Goal: Communication & Community: Connect with others

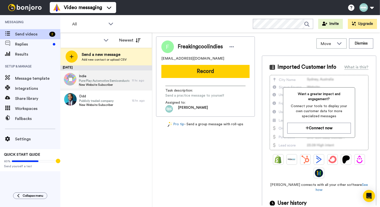
click at [91, 85] on span "New Website Subscriber" at bounding box center [104, 85] width 51 height 4
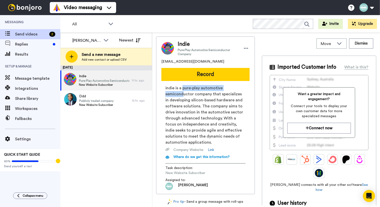
drag, startPoint x: 183, startPoint y: 89, endPoint x: 183, endPoint y: 93, distance: 4.0
click at [183, 93] on span "indie is a pure-play automotive semiconductor company that specializes in devel…" at bounding box center [206, 115] width 80 height 60
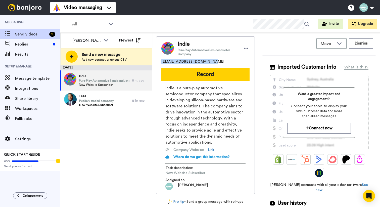
drag, startPoint x: 208, startPoint y: 61, endPoint x: 161, endPoint y: 60, distance: 47.1
click at [162, 60] on div "indiefromtwitch@gmail.com" at bounding box center [206, 61] width 88 height 5
click at [211, 149] on link "Link" at bounding box center [211, 149] width 6 height 5
copy span "indiefromtwitch@gmail.com"
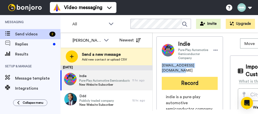
click at [183, 79] on button "Record" at bounding box center [190, 83] width 56 height 13
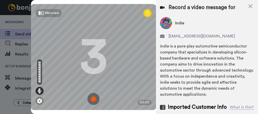
click at [95, 93] on img at bounding box center [93, 99] width 12 height 12
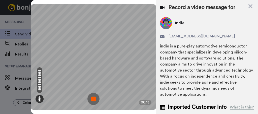
click at [95, 93] on img at bounding box center [93, 99] width 12 height 12
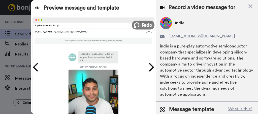
click at [141, 25] on span "Redo" at bounding box center [146, 25] width 11 height 7
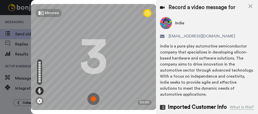
click at [94, 93] on img at bounding box center [93, 99] width 12 height 12
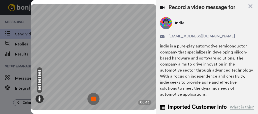
click at [97, 94] on img at bounding box center [93, 99] width 12 height 12
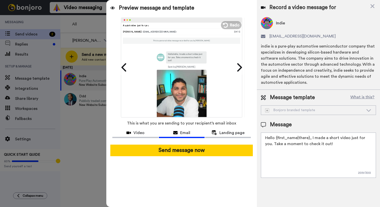
click at [327, 136] on textarea "Hello {first_name|there}, I made a short video just for you. Take a moment to c…" at bounding box center [318, 155] width 115 height 45
type textarea "G"
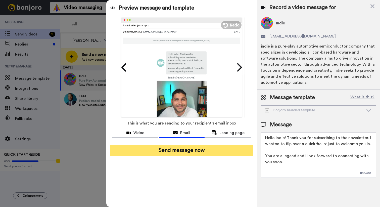
type textarea "Hello Indie! Thank you for subscribing to the newsletter. I wanted to flip over…"
click at [198, 149] on button "Send message now" at bounding box center [181, 151] width 143 height 12
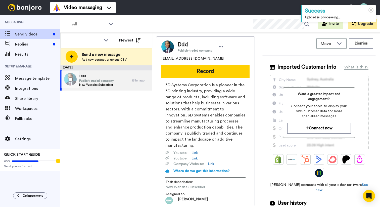
click at [102, 85] on span "New Website Subscriber" at bounding box center [96, 85] width 34 height 4
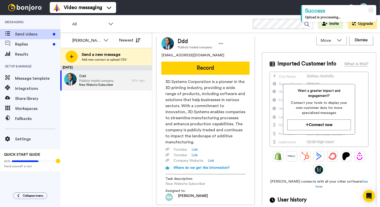
scroll to position [0, 0]
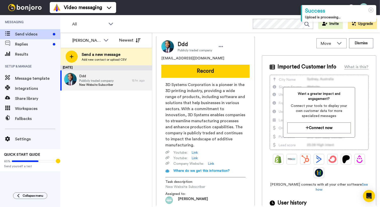
click at [164, 57] on span "[EMAIL_ADDRESS][DOMAIN_NAME]" at bounding box center [193, 58] width 63 height 5
copy span "[EMAIL_ADDRESS][DOMAIN_NAME]"
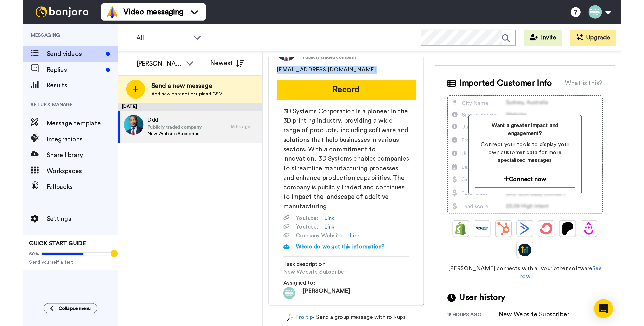
scroll to position [0, 0]
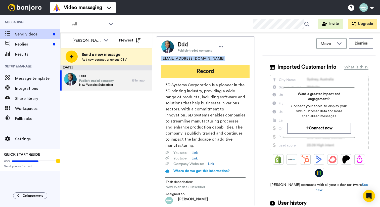
click at [203, 73] on button "Record" at bounding box center [206, 71] width 88 height 13
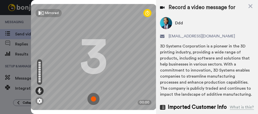
click at [90, 96] on img at bounding box center [93, 99] width 12 height 12
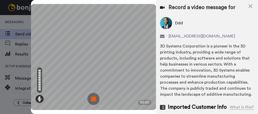
click at [89, 93] on img at bounding box center [93, 99] width 12 height 12
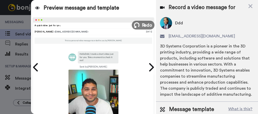
click at [136, 27] on icon at bounding box center [137, 25] width 6 height 6
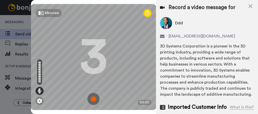
click at [91, 93] on img at bounding box center [93, 99] width 12 height 12
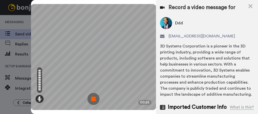
click at [93, 93] on img at bounding box center [93, 99] width 12 height 12
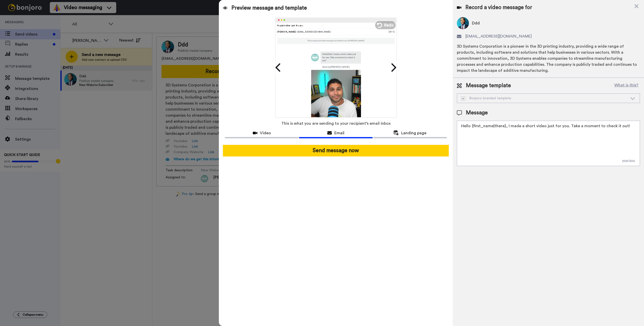
click at [380, 136] on textarea "Hello {first_name|there}, I made a short video just for you. Take a moment to c…" at bounding box center [548, 143] width 183 height 45
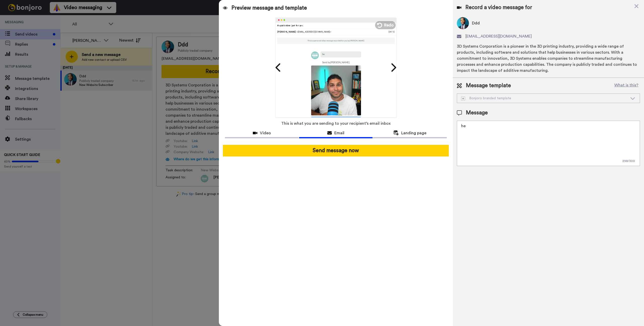
type textarea "h"
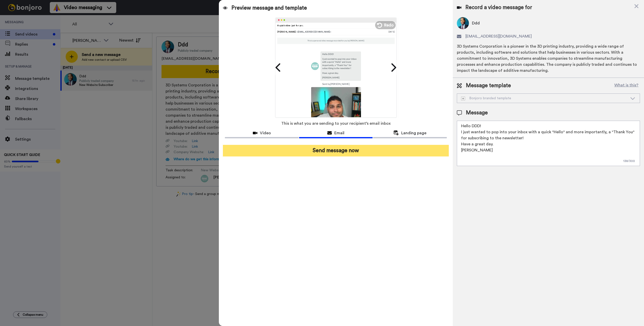
type textarea "Hello DDD! I just wanted to pop into your inbox with a quick "Hello" and more i…"
click at [380, 151] on button "Send message now" at bounding box center [336, 151] width 226 height 12
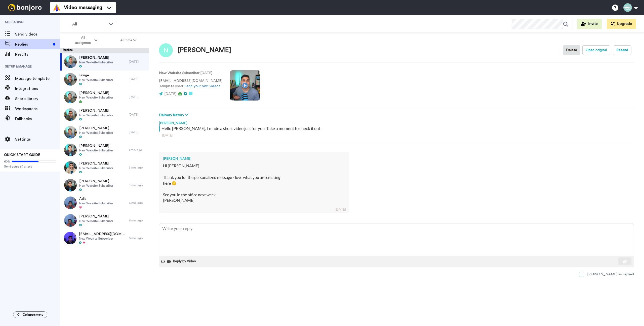
click at [584, 274] on span at bounding box center [581, 273] width 5 height 5
click at [99, 84] on div at bounding box center [96, 84] width 34 height 4
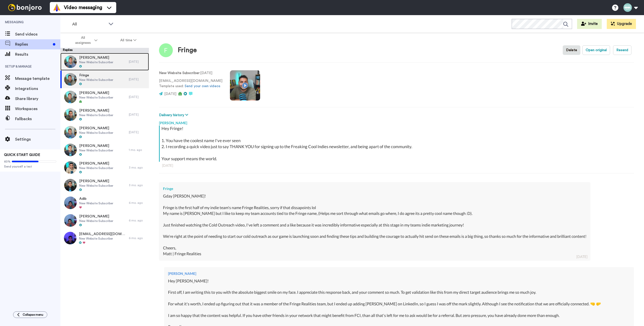
click at [91, 59] on span "Nina" at bounding box center [96, 57] width 34 height 5
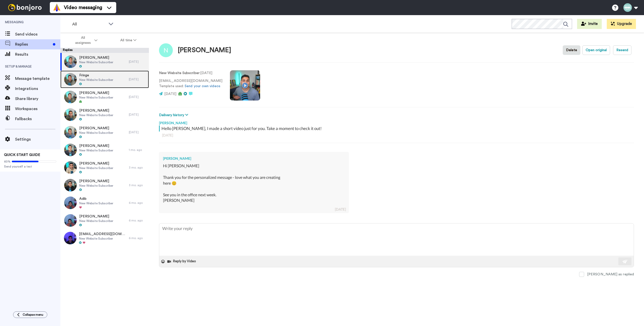
click at [95, 76] on span "Fringe" at bounding box center [96, 75] width 34 height 5
type textarea "x"
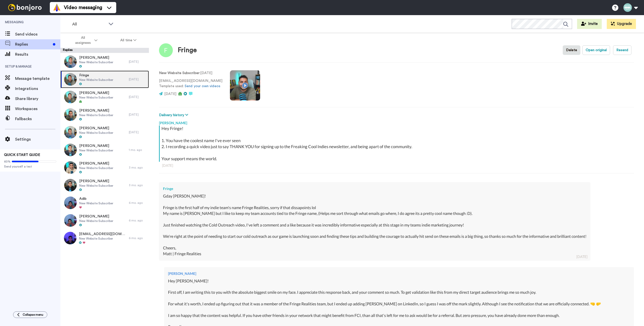
scroll to position [179, 0]
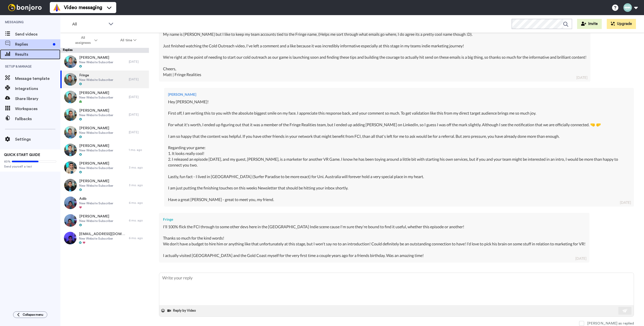
click at [28, 55] on span "Results" at bounding box center [37, 54] width 45 height 6
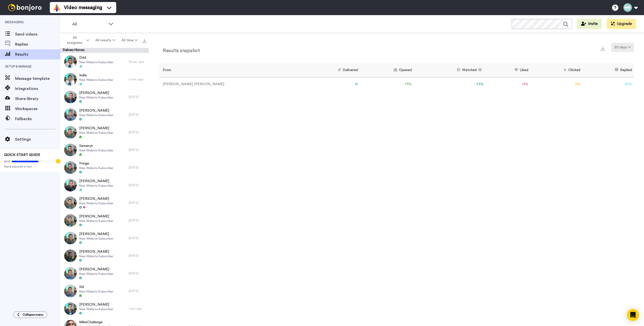
click at [631, 49] on button "30 days" at bounding box center [622, 47] width 23 height 9
click at [616, 85] on span "365 days" at bounding box center [617, 85] width 16 height 4
